Goal: Task Accomplishment & Management: Manage account settings

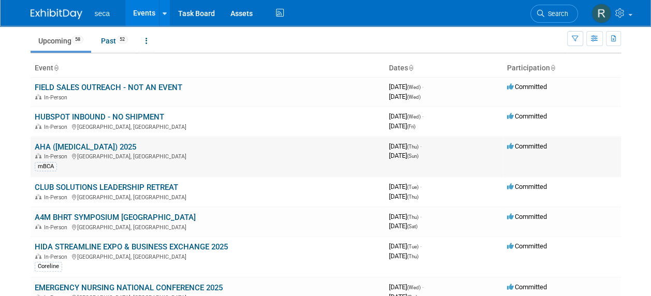
scroll to position [52, 0]
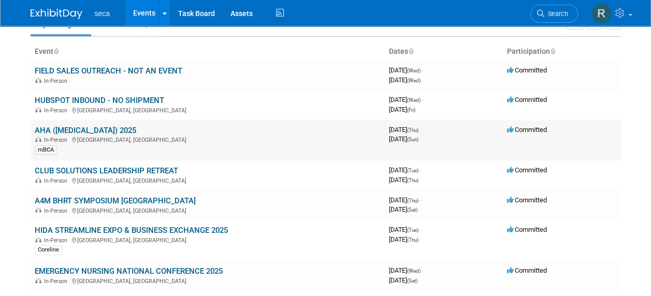
click at [57, 130] on link "AHA ([MEDICAL_DATA]) 2025" at bounding box center [85, 130] width 101 height 9
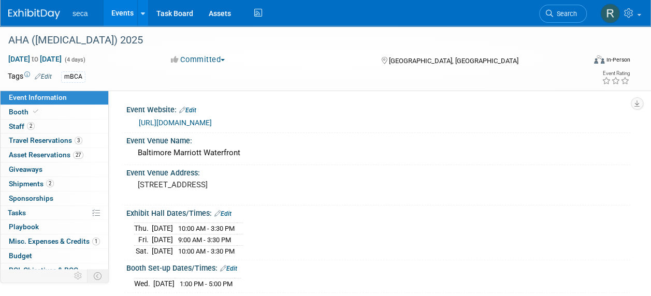
drag, startPoint x: 38, startPoint y: 113, endPoint x: 207, endPoint y: 113, distance: 168.7
click at [39, 113] on span at bounding box center [35, 112] width 9 height 8
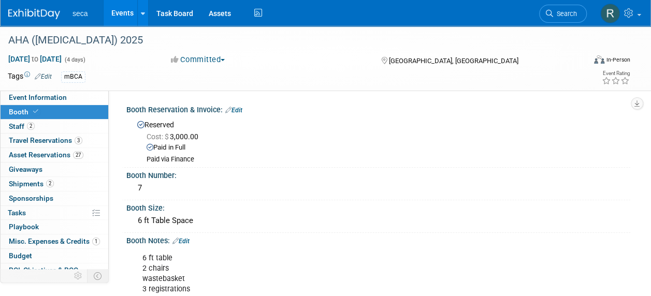
click at [126, 9] on link "Events" at bounding box center [123, 13] width 38 height 26
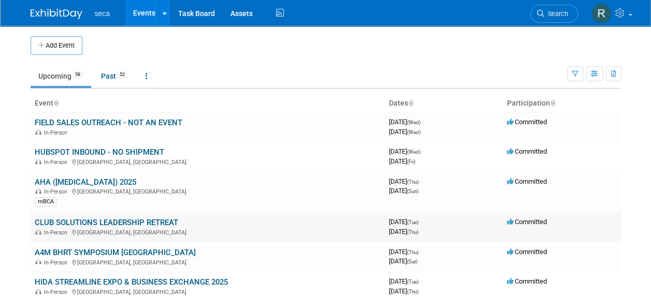
click at [70, 220] on link "CLUB SOLUTIONS LEADERSHIP RETREAT" at bounding box center [106, 222] width 143 height 9
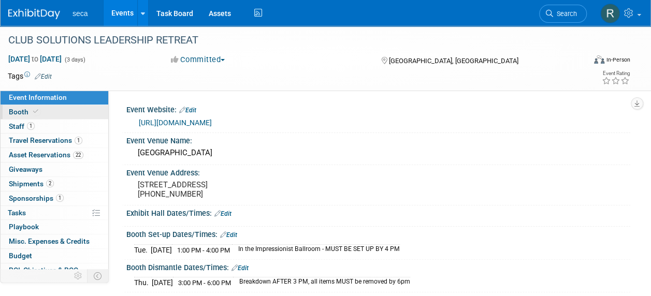
click at [37, 108] on span at bounding box center [35, 112] width 9 height 8
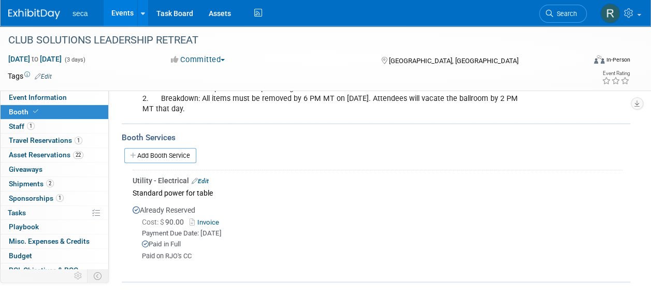
scroll to position [235, 0]
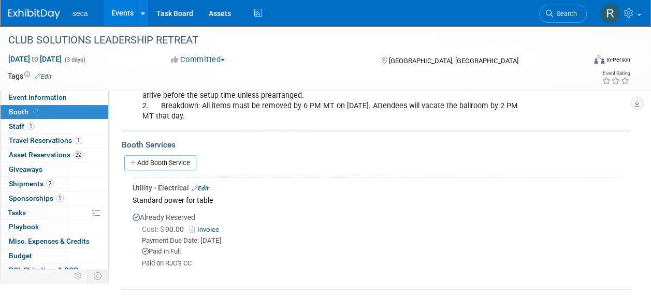
click at [203, 185] on link "Edit" at bounding box center [199, 188] width 17 height 7
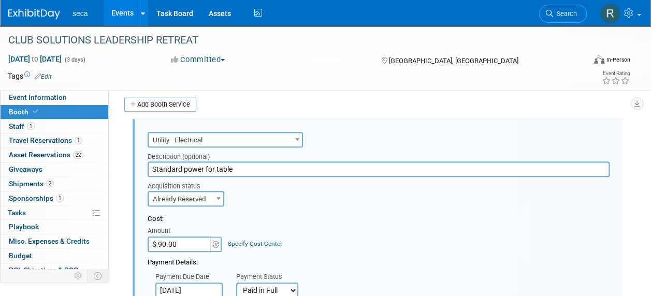
scroll to position [0, 0]
click at [198, 243] on input "$ 90.00" at bounding box center [179, 244] width 65 height 16
type input "$ 120.20"
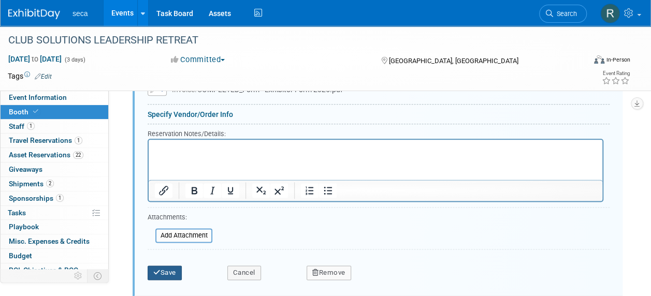
click at [169, 273] on button "Save" at bounding box center [164, 272] width 34 height 14
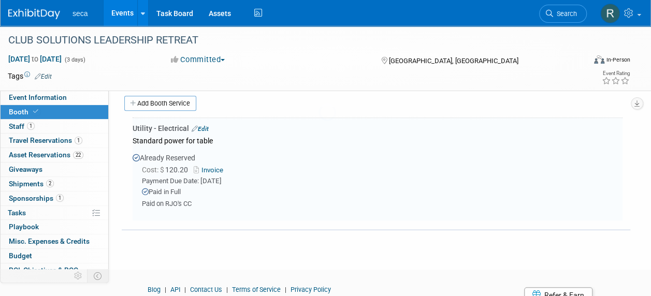
scroll to position [293, 0]
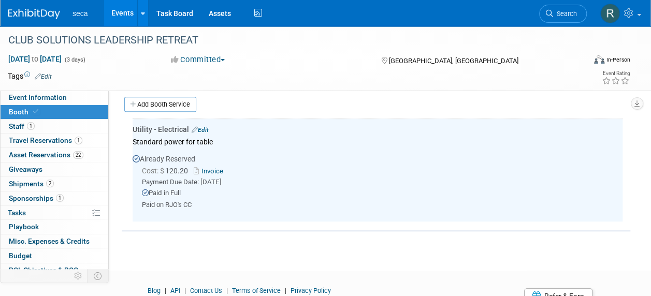
click at [211, 168] on link "Invoice" at bounding box center [211, 171] width 34 height 8
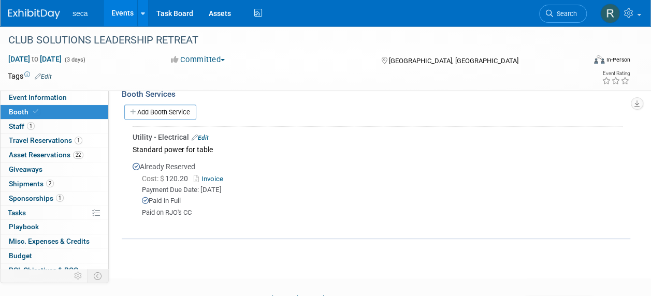
scroll to position [235, 0]
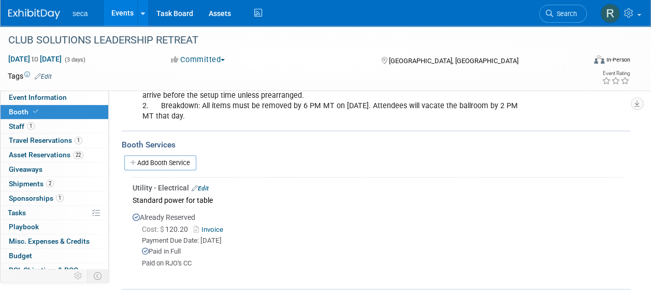
click at [203, 185] on link "Edit" at bounding box center [199, 188] width 17 height 7
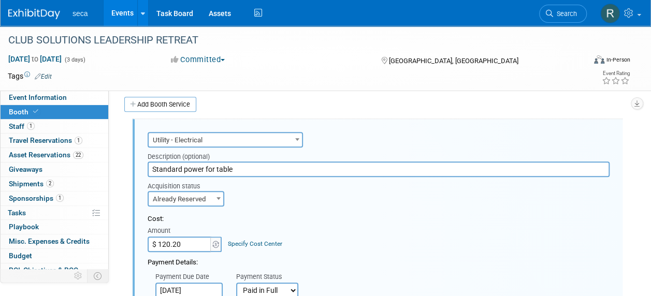
scroll to position [449, 0]
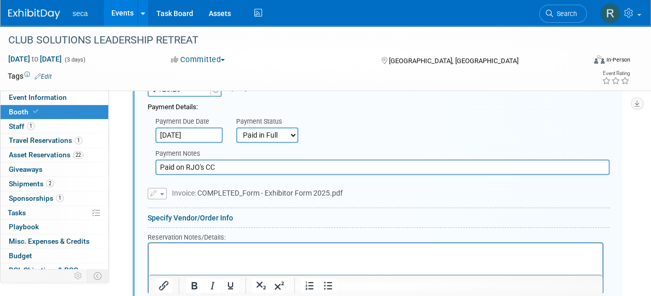
click at [157, 191] on button "button" at bounding box center [156, 193] width 19 height 11
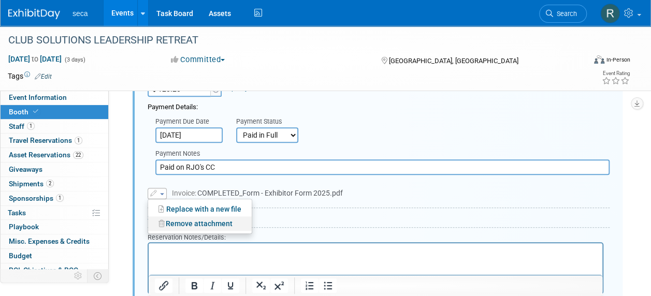
click at [195, 220] on link "Remove attachment" at bounding box center [200, 223] width 104 height 14
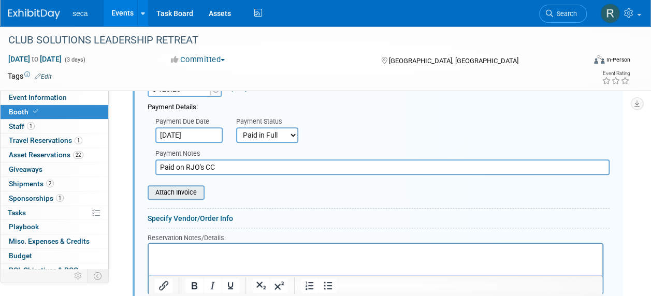
click at [165, 186] on input "file" at bounding box center [141, 192] width 123 height 12
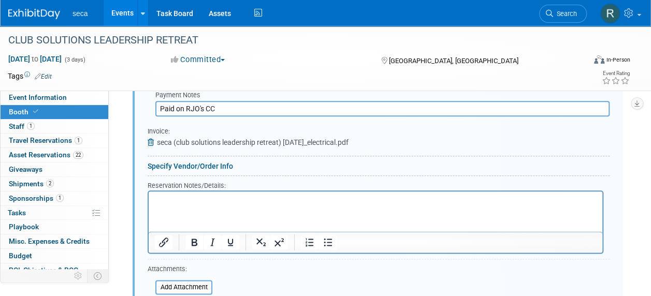
scroll to position [604, 0]
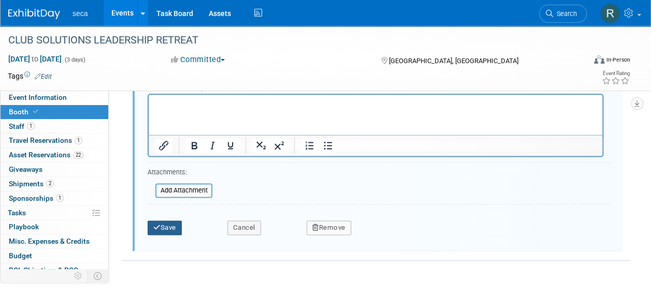
click at [161, 223] on button "Save" at bounding box center [164, 227] width 34 height 14
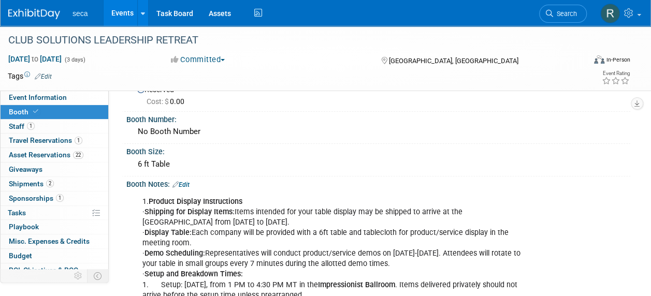
scroll to position [35, 0]
click at [123, 13] on link "Events" at bounding box center [123, 13] width 38 height 26
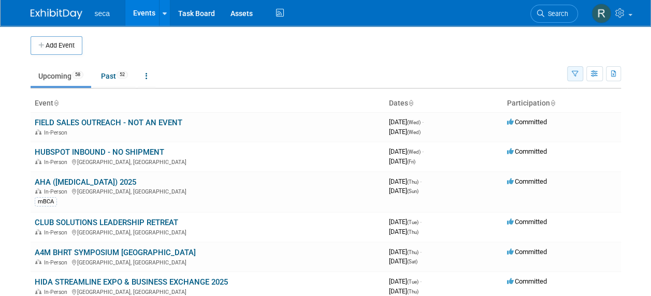
click at [576, 73] on icon "button" at bounding box center [574, 74] width 7 height 7
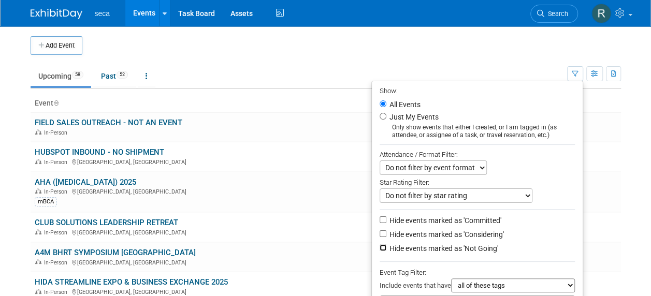
click at [379, 245] on input "Hide events marked as 'Not Going'" at bounding box center [382, 247] width 7 height 7
checkbox input "true"
click at [379, 231] on input "Hide events marked as 'Considering'" at bounding box center [382, 233] width 7 height 7
checkbox input "true"
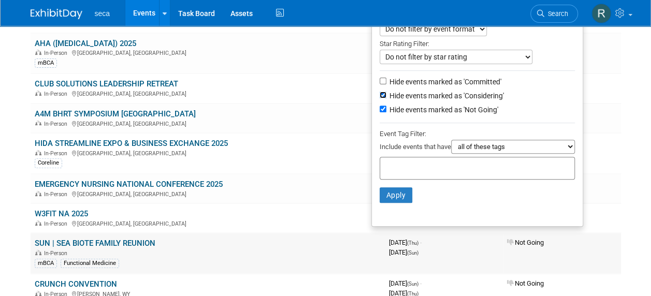
scroll to position [155, 0]
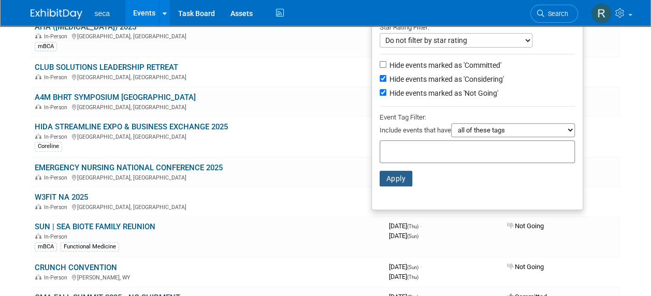
click at [389, 178] on button "Apply" at bounding box center [395, 179] width 33 height 16
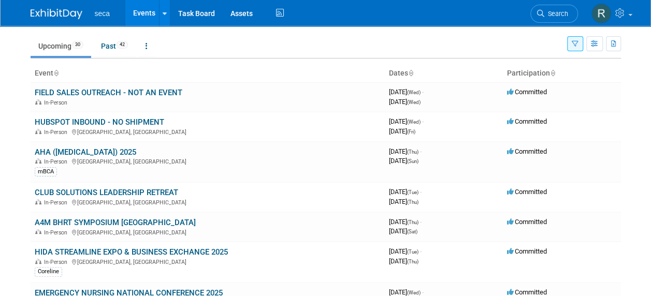
scroll to position [52, 0]
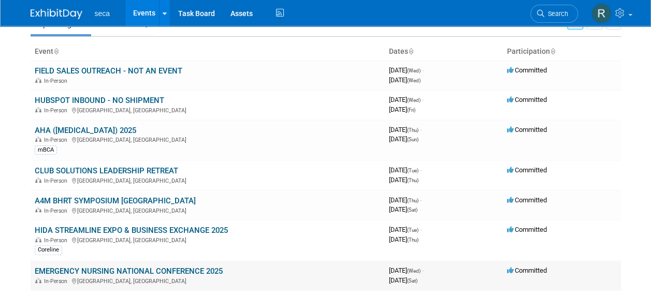
click at [111, 271] on link "EMERGENCY NURSING NATIONAL CONFERENCE 2025" at bounding box center [129, 271] width 188 height 9
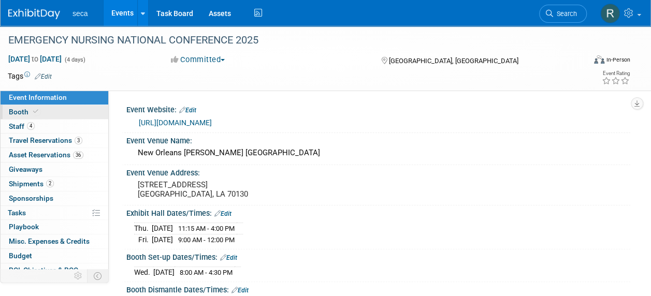
click at [27, 114] on span "Booth" at bounding box center [25, 112] width 32 height 8
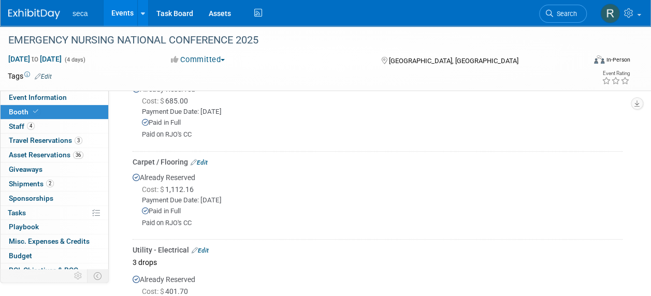
scroll to position [362, 0]
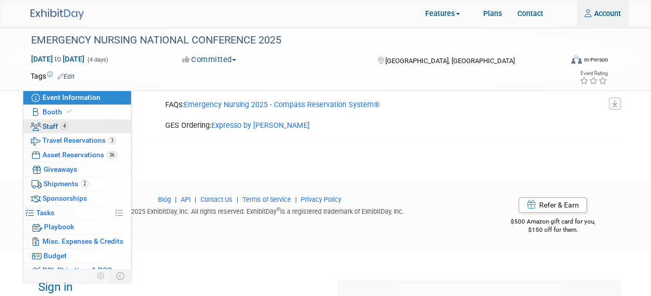
scroll to position [311, 0]
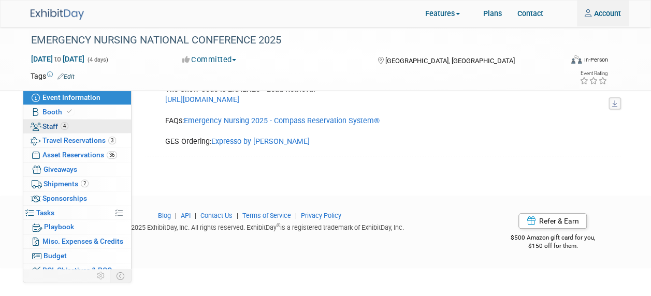
type input "rachel.jordan@seca.com"
click at [58, 125] on span "Staff 4" at bounding box center [55, 126] width 26 height 8
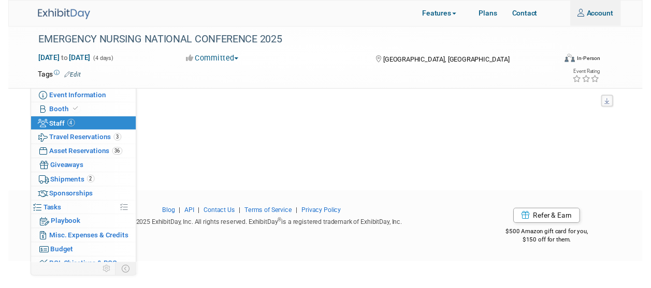
scroll to position [0, 0]
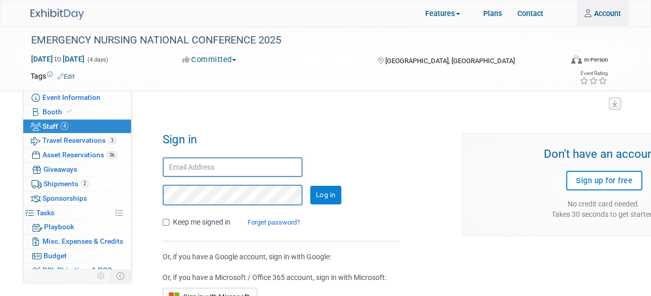
type input "rachel.jordan@seca.com"
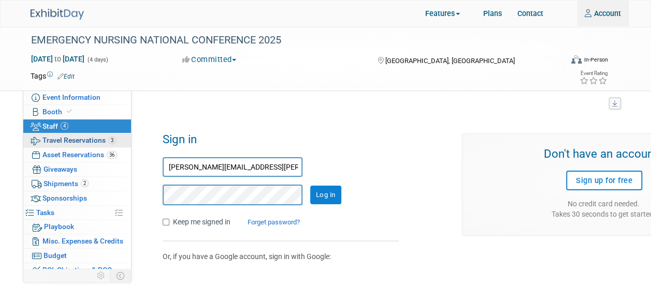
click at [64, 140] on span "Travel Reservations 3" at bounding box center [78, 140] width 73 height 8
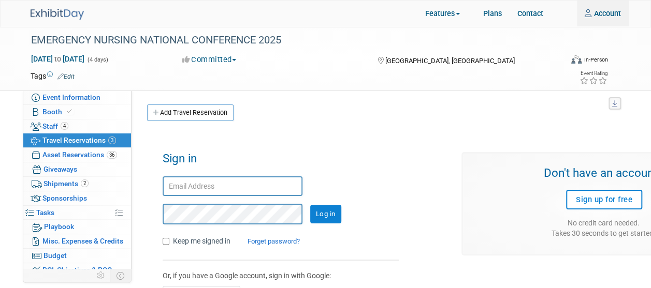
type input "rachel.jordan@seca.com"
click at [317, 204] on div "Log in" at bounding box center [280, 214] width 236 height 21
click at [321, 217] on input "Log in" at bounding box center [325, 214] width 31 height 19
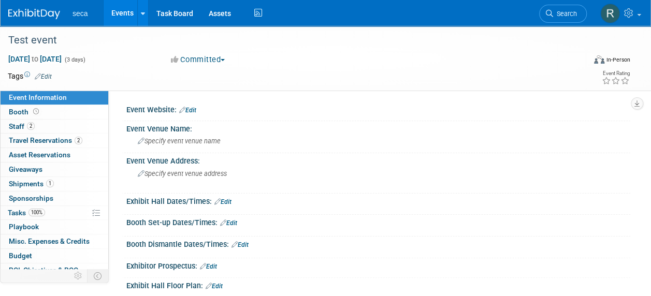
click at [127, 16] on link "Events" at bounding box center [123, 13] width 38 height 26
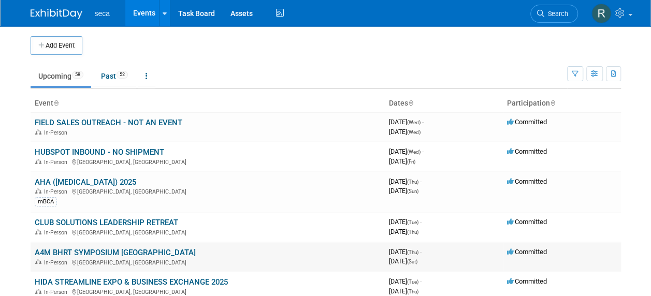
scroll to position [52, 0]
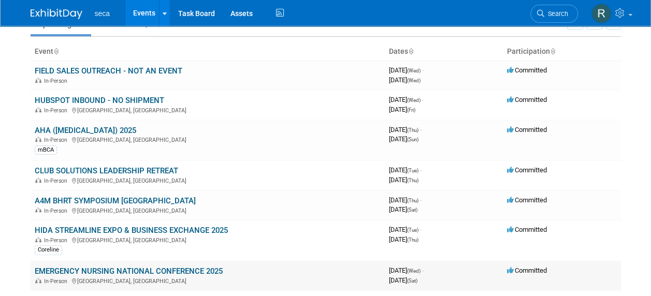
click at [86, 267] on link "EMERGENCY NURSING NATIONAL CONFERENCE 2025" at bounding box center [129, 271] width 188 height 9
